Goal: Information Seeking & Learning: Learn about a topic

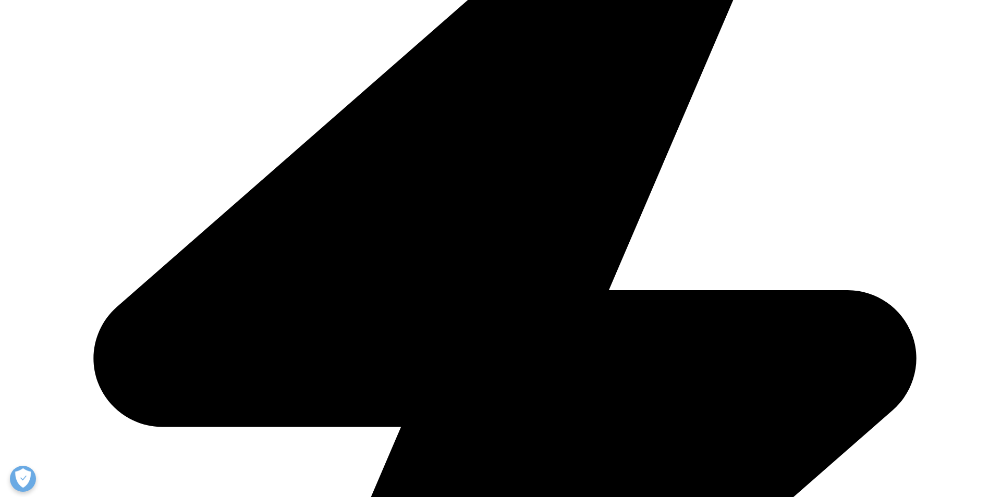
scroll to position [3441, 0]
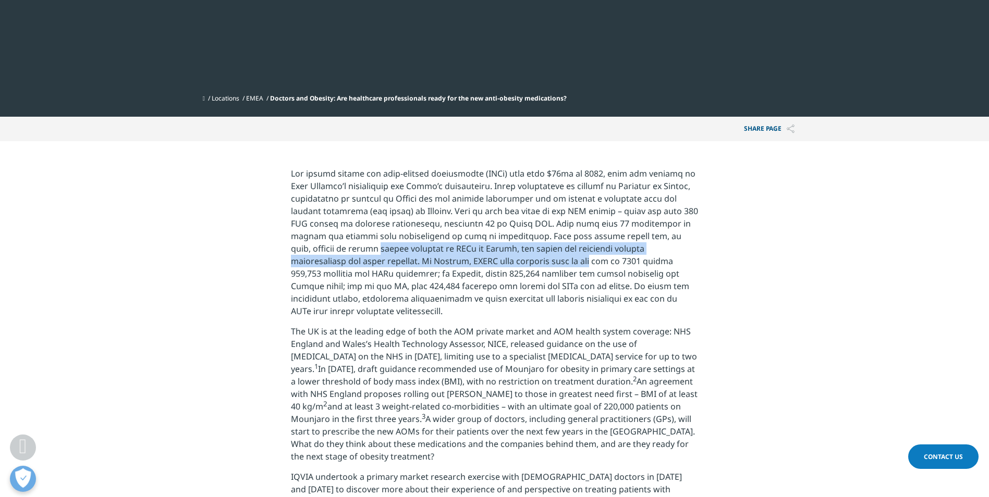
drag, startPoint x: 284, startPoint y: 250, endPoint x: 464, endPoint y: 255, distance: 180.4
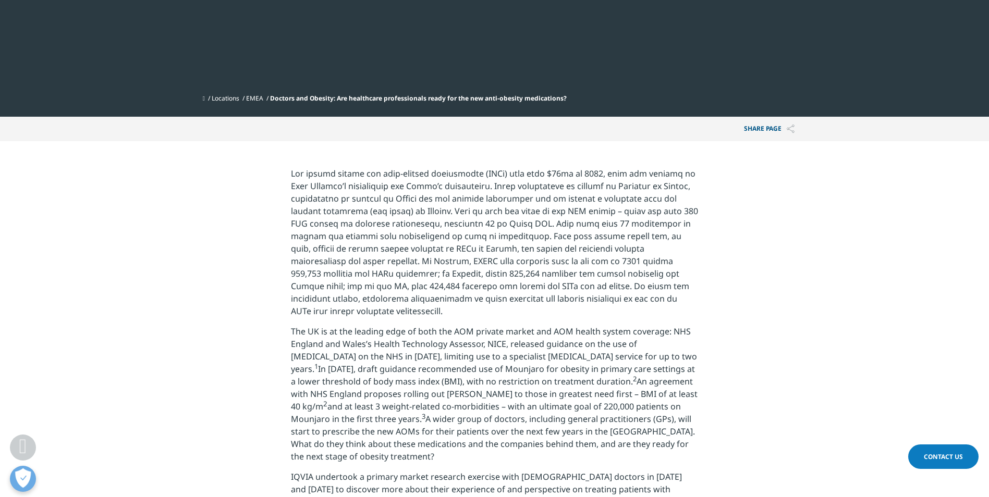
drag, startPoint x: 464, startPoint y: 255, endPoint x: 531, endPoint y: 255, distance: 67.2
click at [531, 255] on span at bounding box center [494, 242] width 407 height 149
drag, startPoint x: 315, startPoint y: 277, endPoint x: 479, endPoint y: 271, distance: 163.3
click at [479, 271] on span at bounding box center [494, 242] width 407 height 149
drag, startPoint x: 479, startPoint y: 271, endPoint x: 470, endPoint y: 287, distance: 18.9
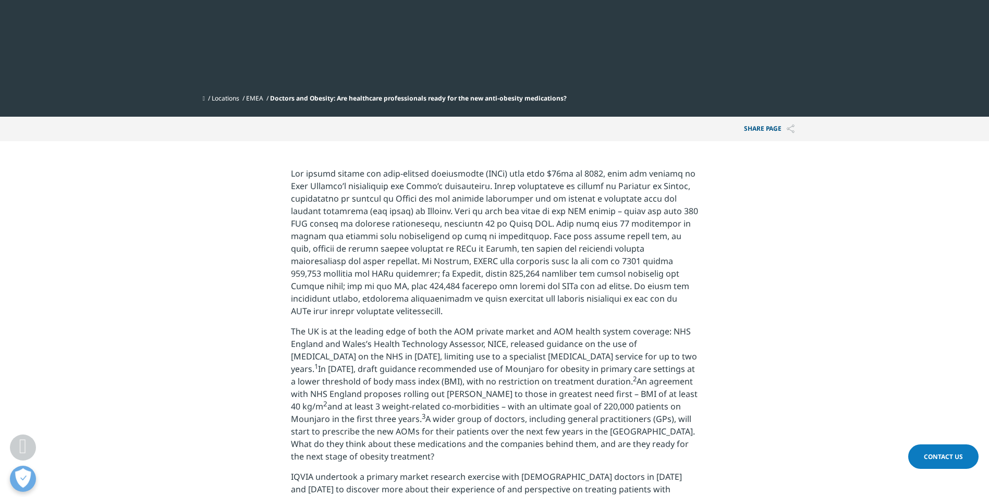
click at [470, 287] on span at bounding box center [494, 242] width 407 height 149
click at [458, 263] on span at bounding box center [494, 242] width 407 height 149
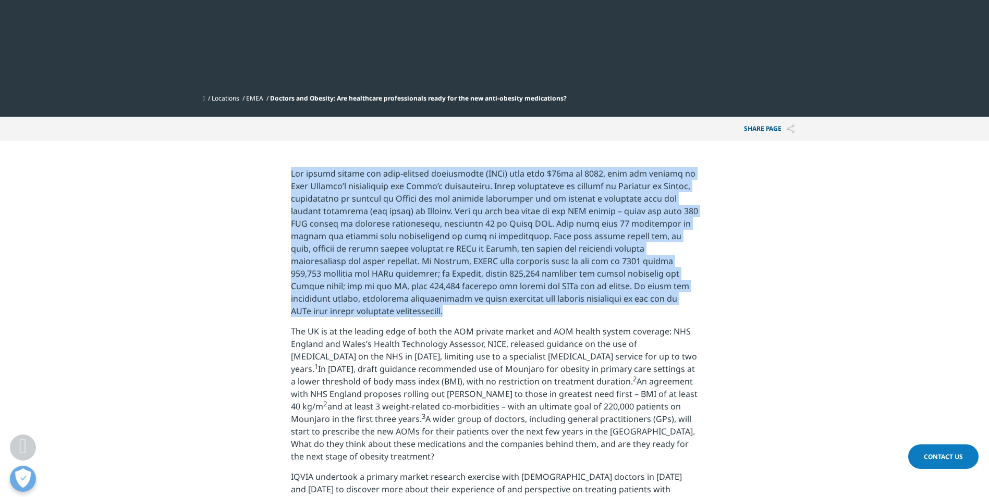
click at [458, 263] on span at bounding box center [494, 242] width 407 height 149
click at [625, 271] on span at bounding box center [494, 242] width 407 height 149
